Goal: Information Seeking & Learning: Learn about a topic

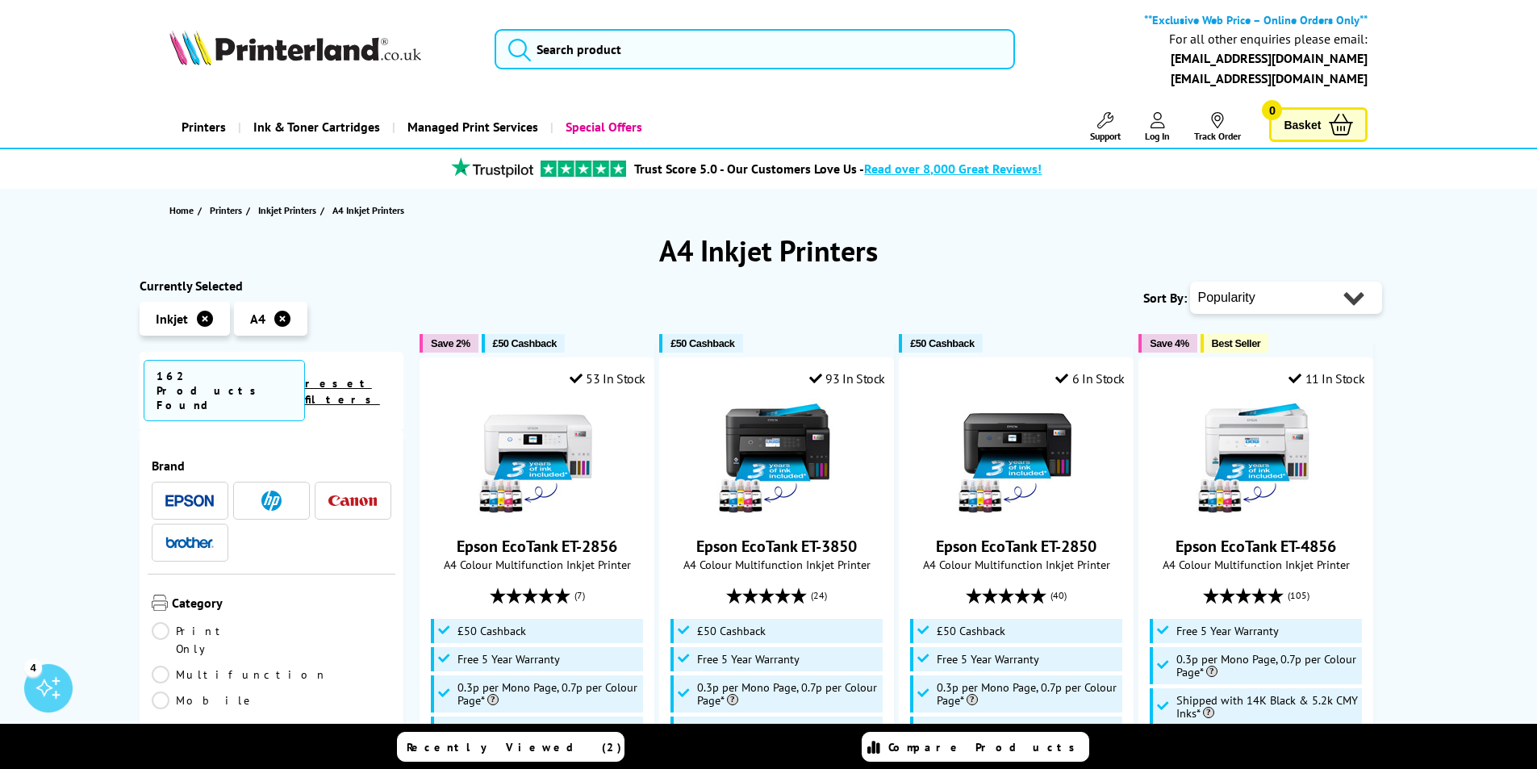
click at [197, 494] on img at bounding box center [189, 500] width 48 height 12
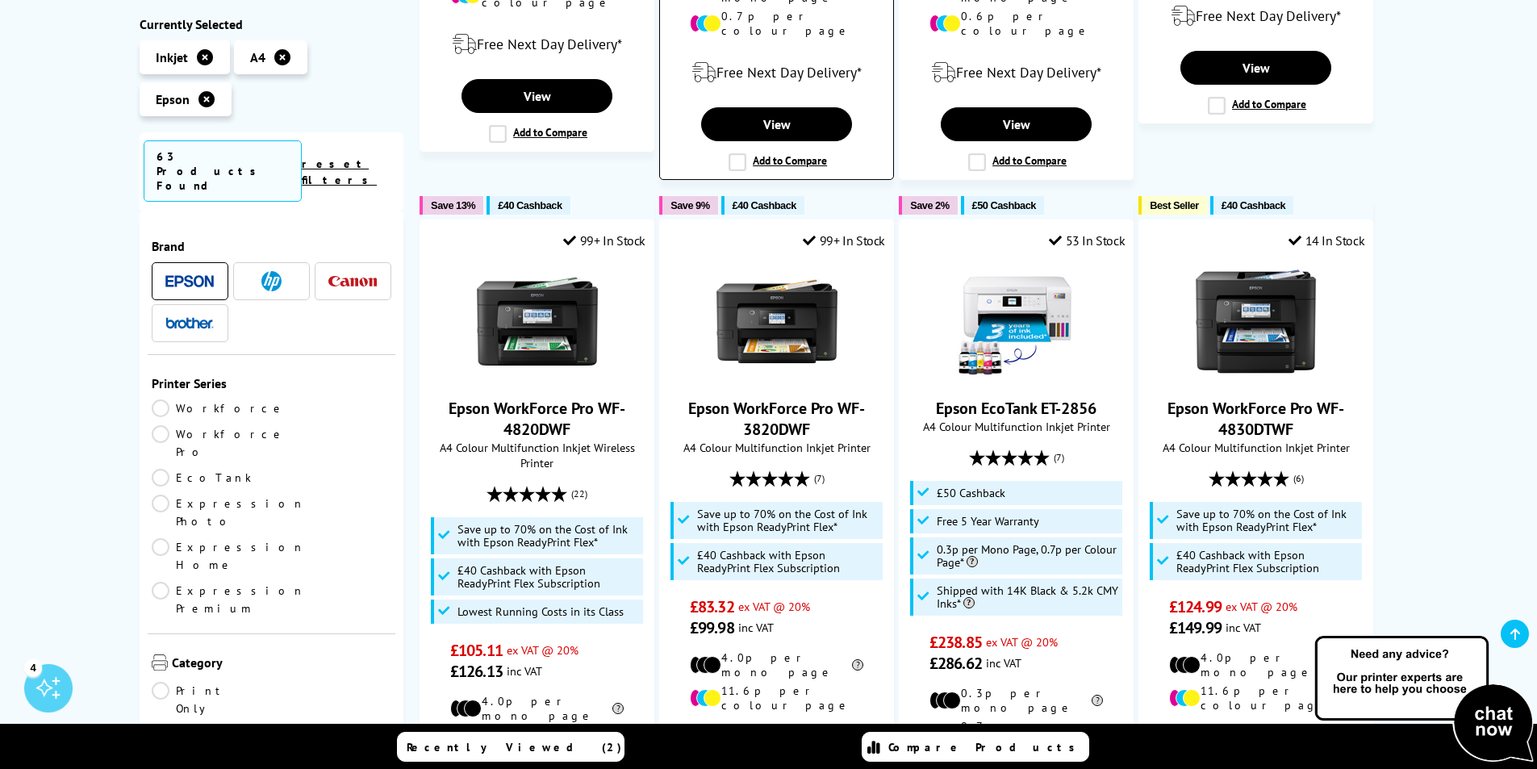
scroll to position [968, 0]
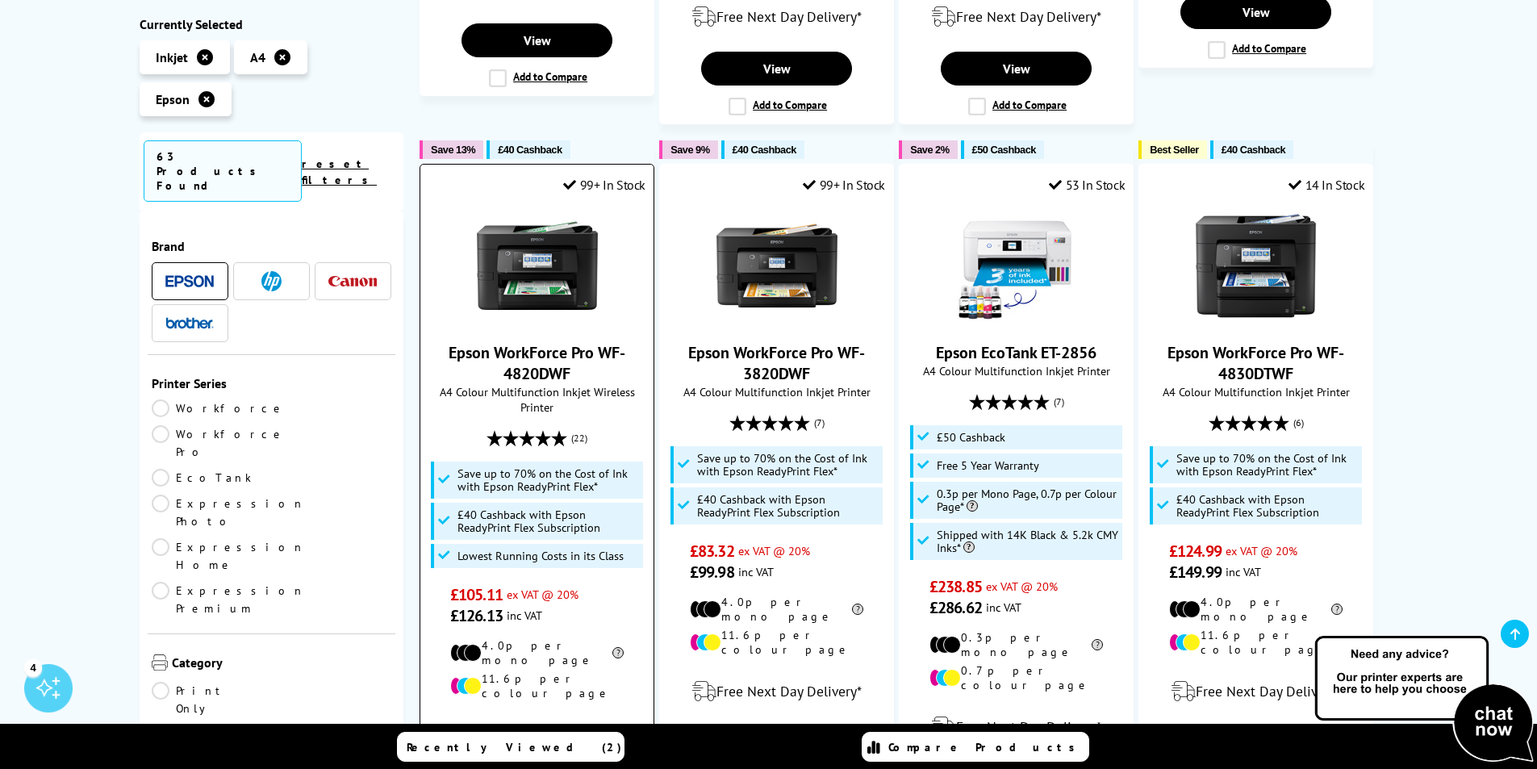
click at [540, 269] on img at bounding box center [537, 265] width 121 height 121
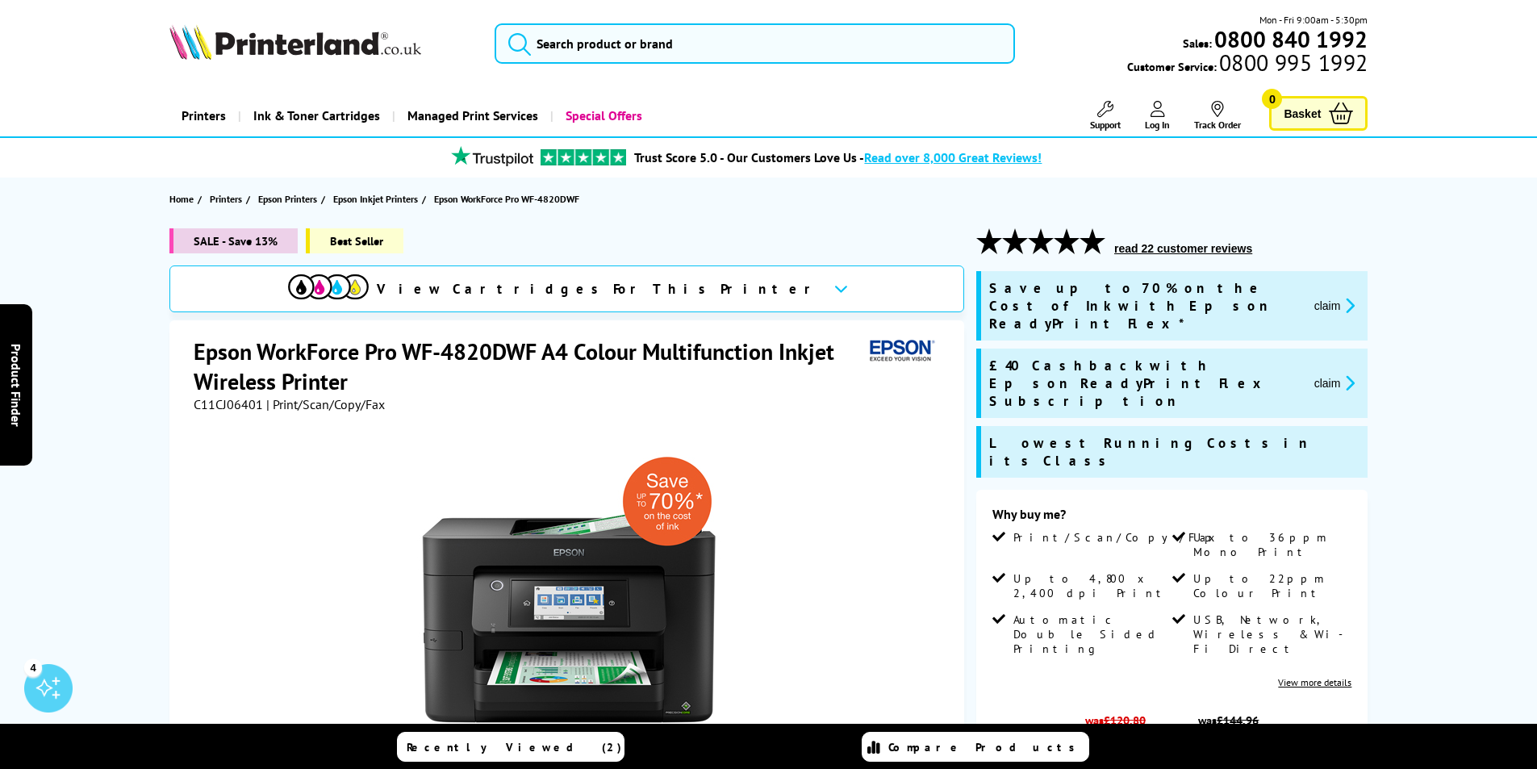
drag, startPoint x: 197, startPoint y: 348, endPoint x: 392, endPoint y: 401, distance: 202.3
click at [392, 401] on div "Epson WorkForce Pro WF-4820DWF A4 Colour Multifunction Inkjet Wireless Printer …" at bounding box center [569, 374] width 750 height 76
copy div "Epson WorkForce Pro WF-4820DWF A4 Colour Multifunction Inkjet Wireless Printer …"
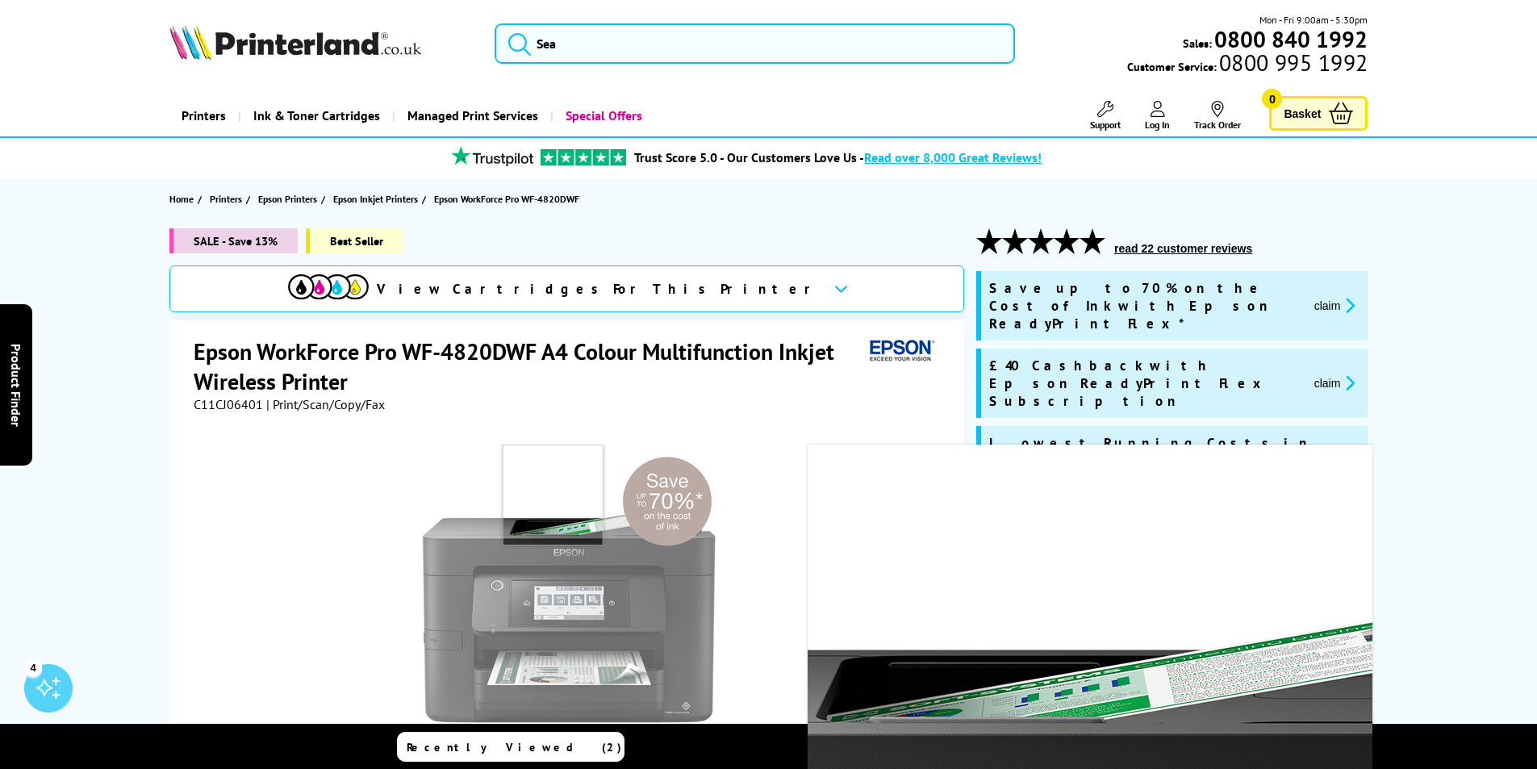
scroll to position [323, 0]
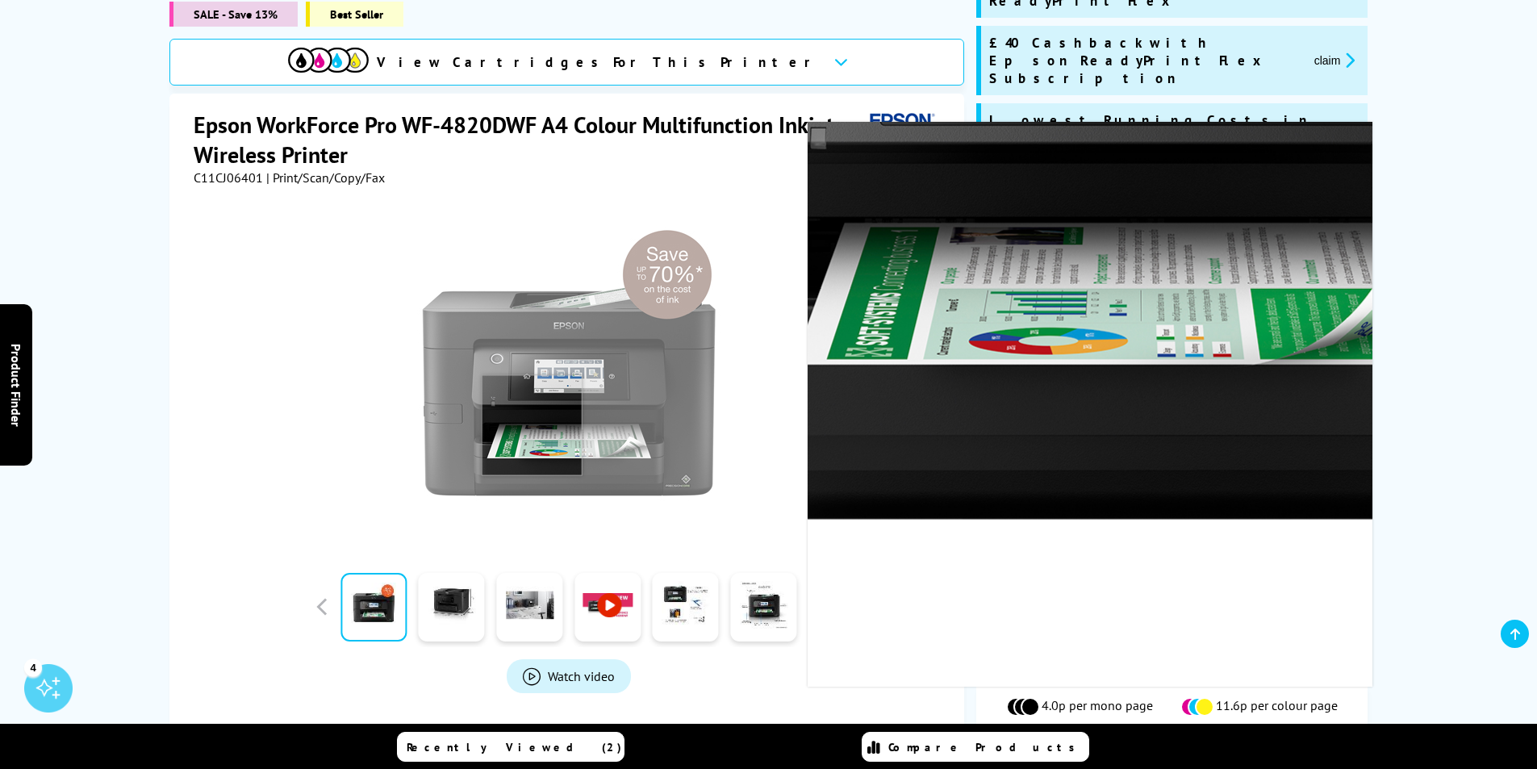
click at [532, 329] on img at bounding box center [569, 376] width 316 height 316
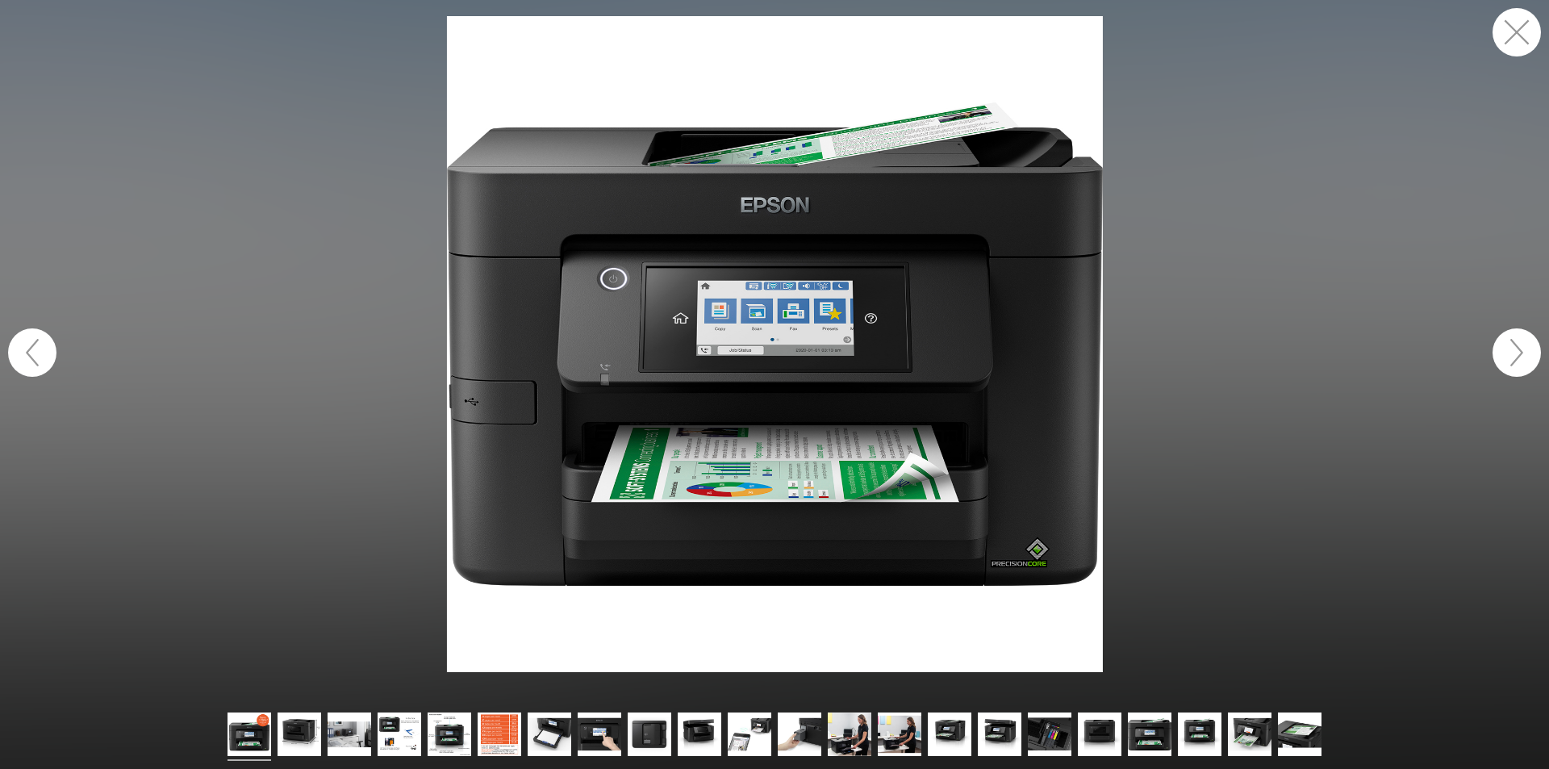
click at [1512, 35] on button "button" at bounding box center [1516, 32] width 48 height 48
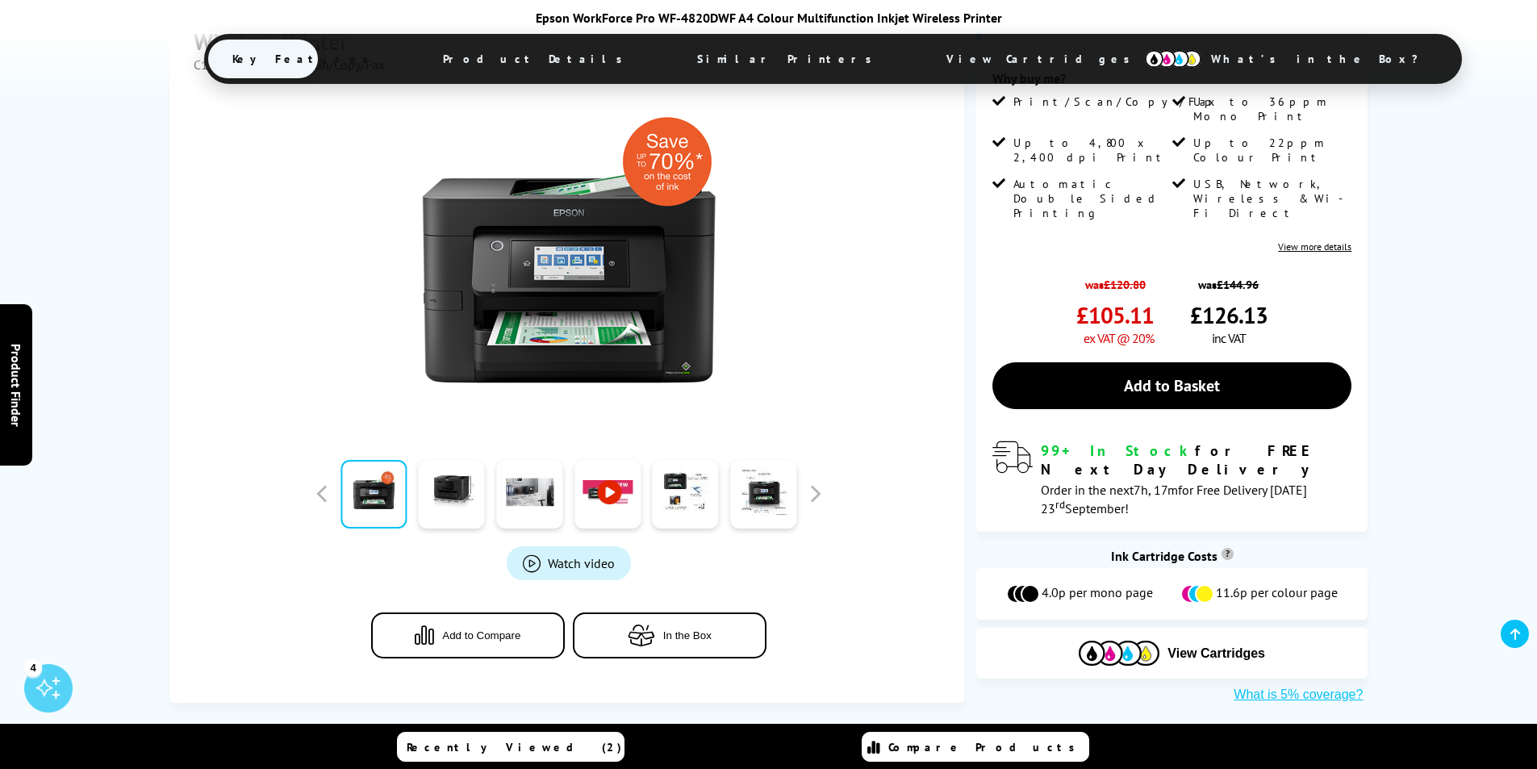
scroll to position [323, 0]
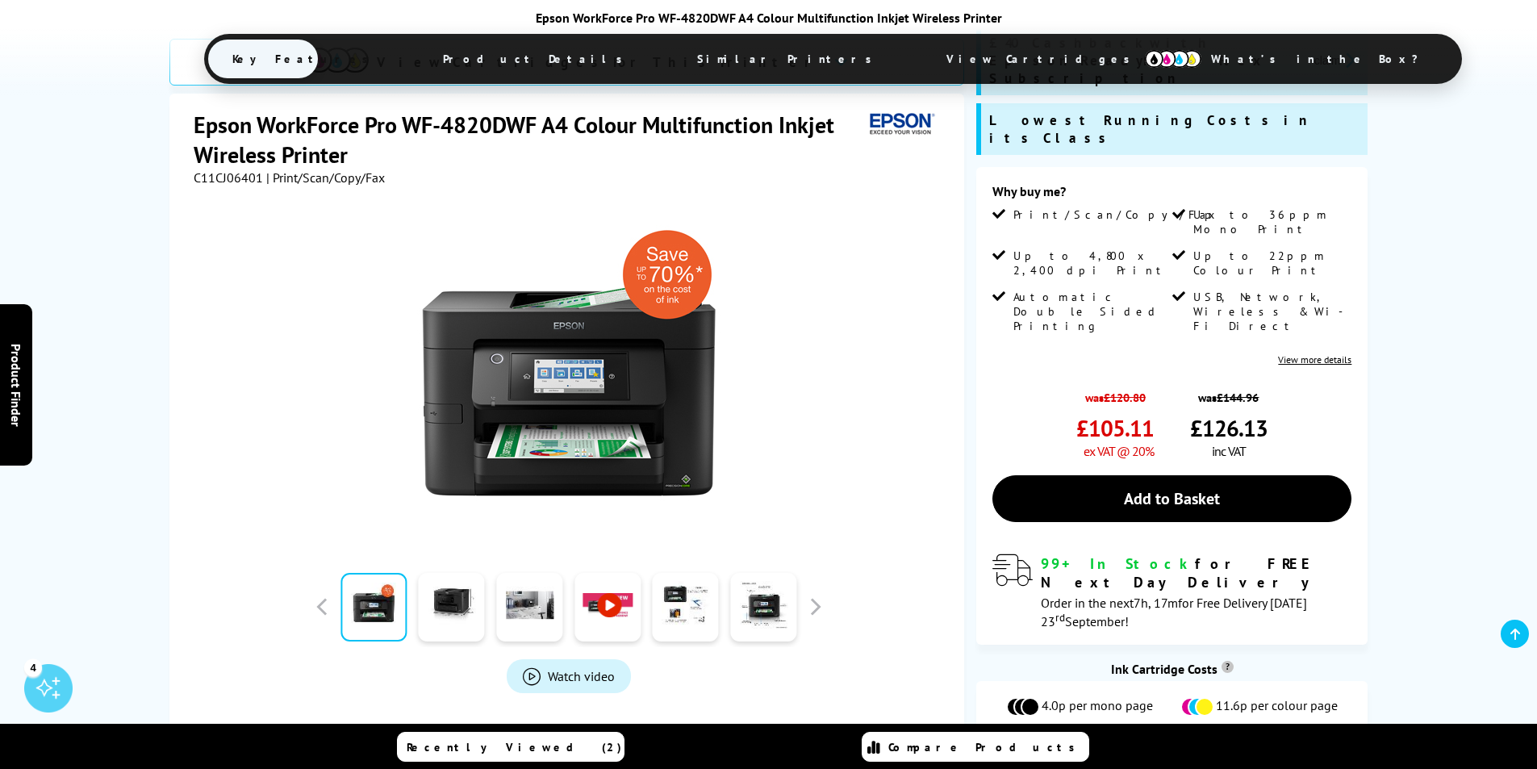
click at [401, 65] on span "Key Features" at bounding box center [304, 59] width 193 height 39
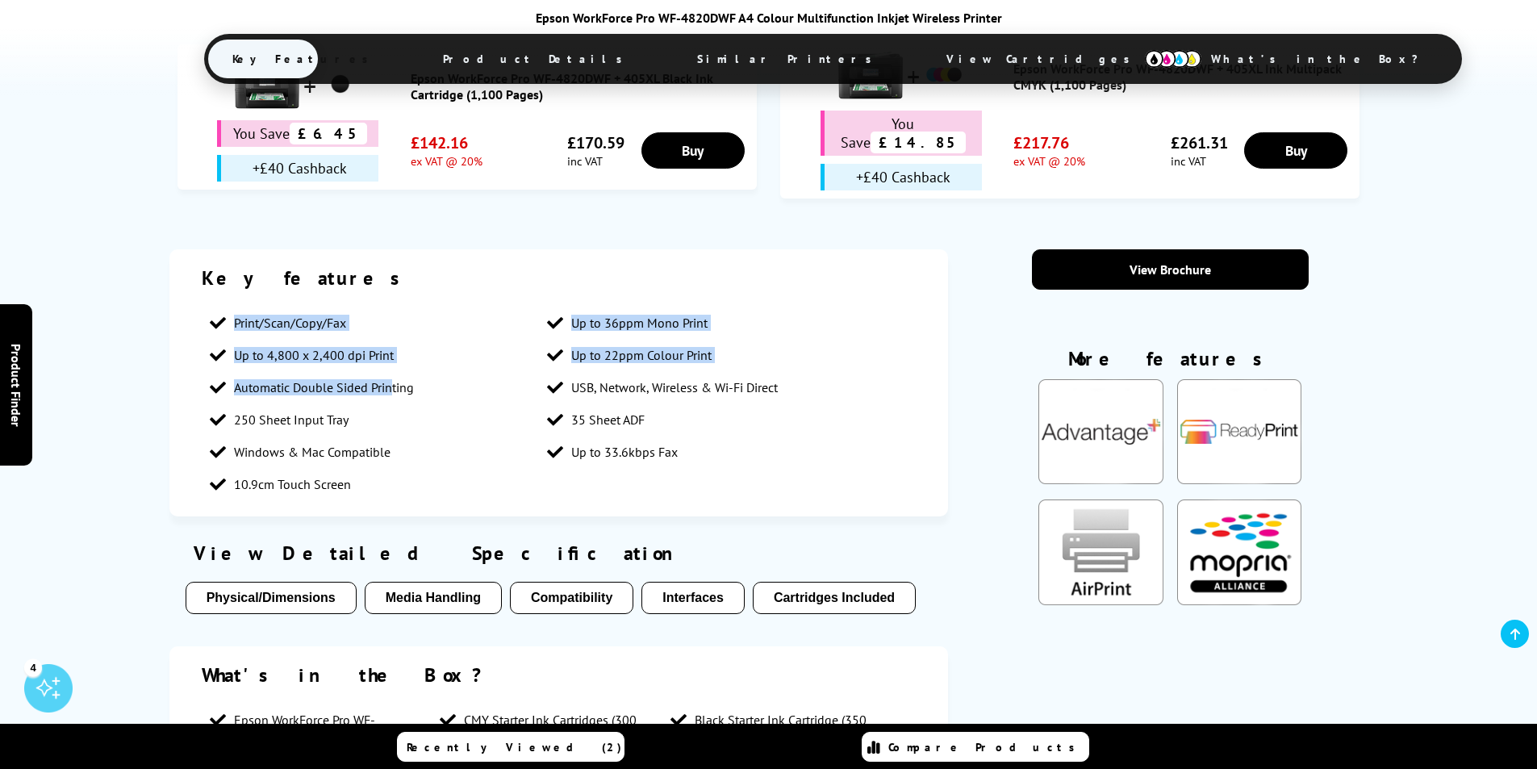
scroll to position [1349, 0]
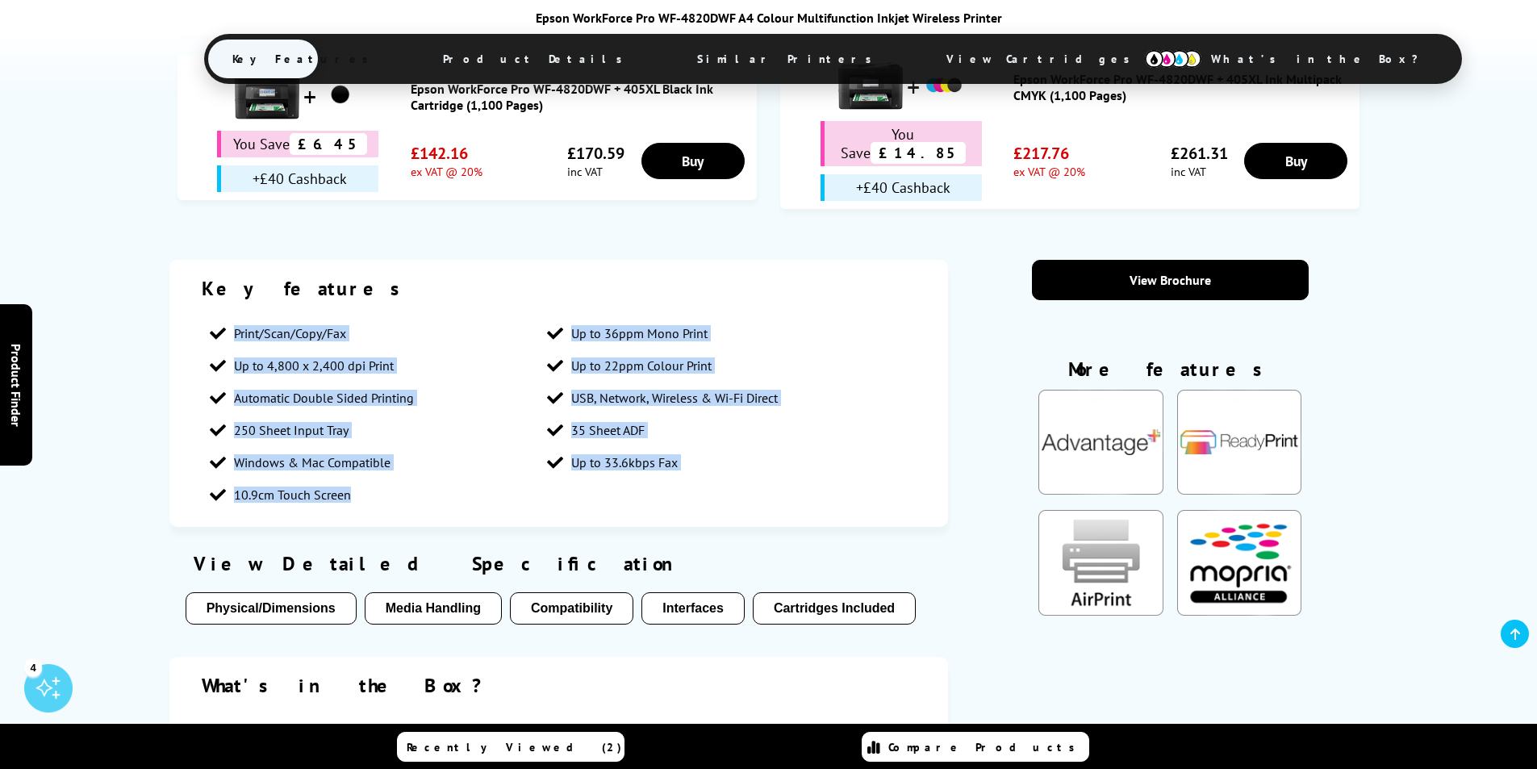
drag, startPoint x: 232, startPoint y: 136, endPoint x: 535, endPoint y: 402, distance: 403.0
click at [535, 402] on div "Key features Print/Scan/Copy/Fax Up to 36ppm Mono Print Up to 4,800 x 2,400 dpi…" at bounding box center [558, 393] width 779 height 267
copy ul "Print/Scan/Copy/Fax Up to 36ppm Mono Print Up to 4,800 x 2,400 dpi Print Up to …"
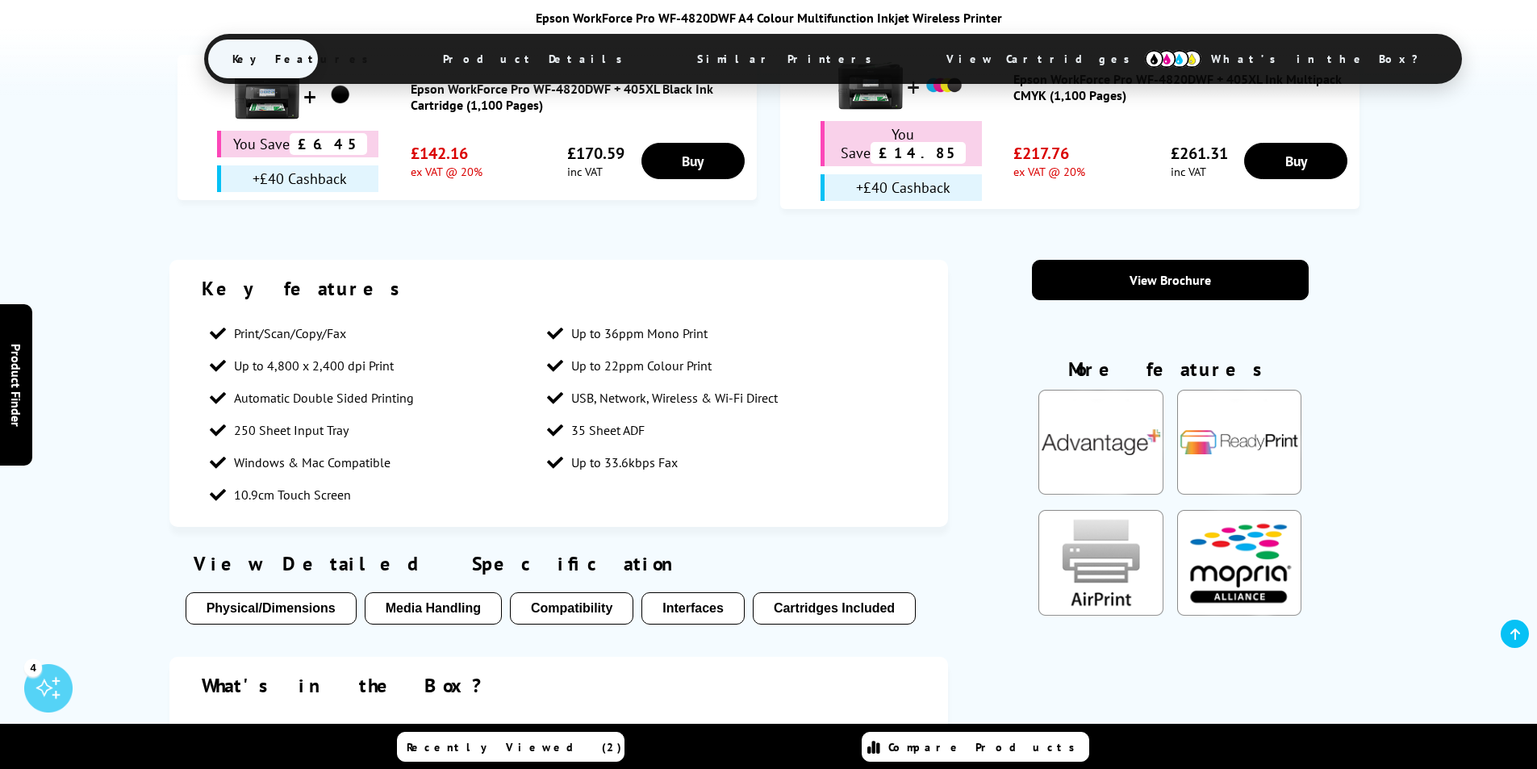
click at [84, 94] on div "Epson WorkForce Pro WF-4820DWF A4 Colour Multifunction Inkjet Wireless Printer …" at bounding box center [768, 47] width 1537 height 95
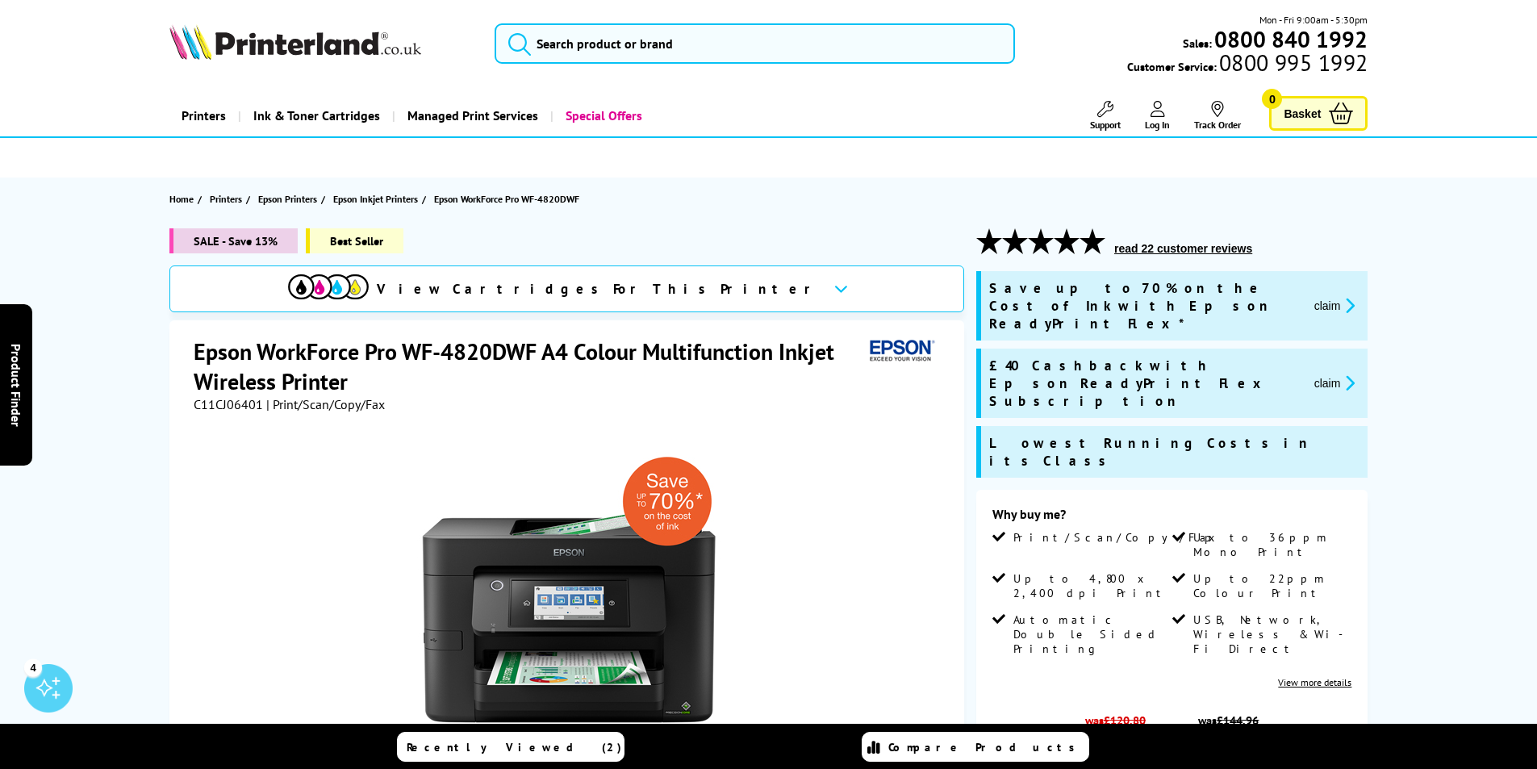
scroll to position [242, 0]
